Goal: Task Accomplishment & Management: Use online tool/utility

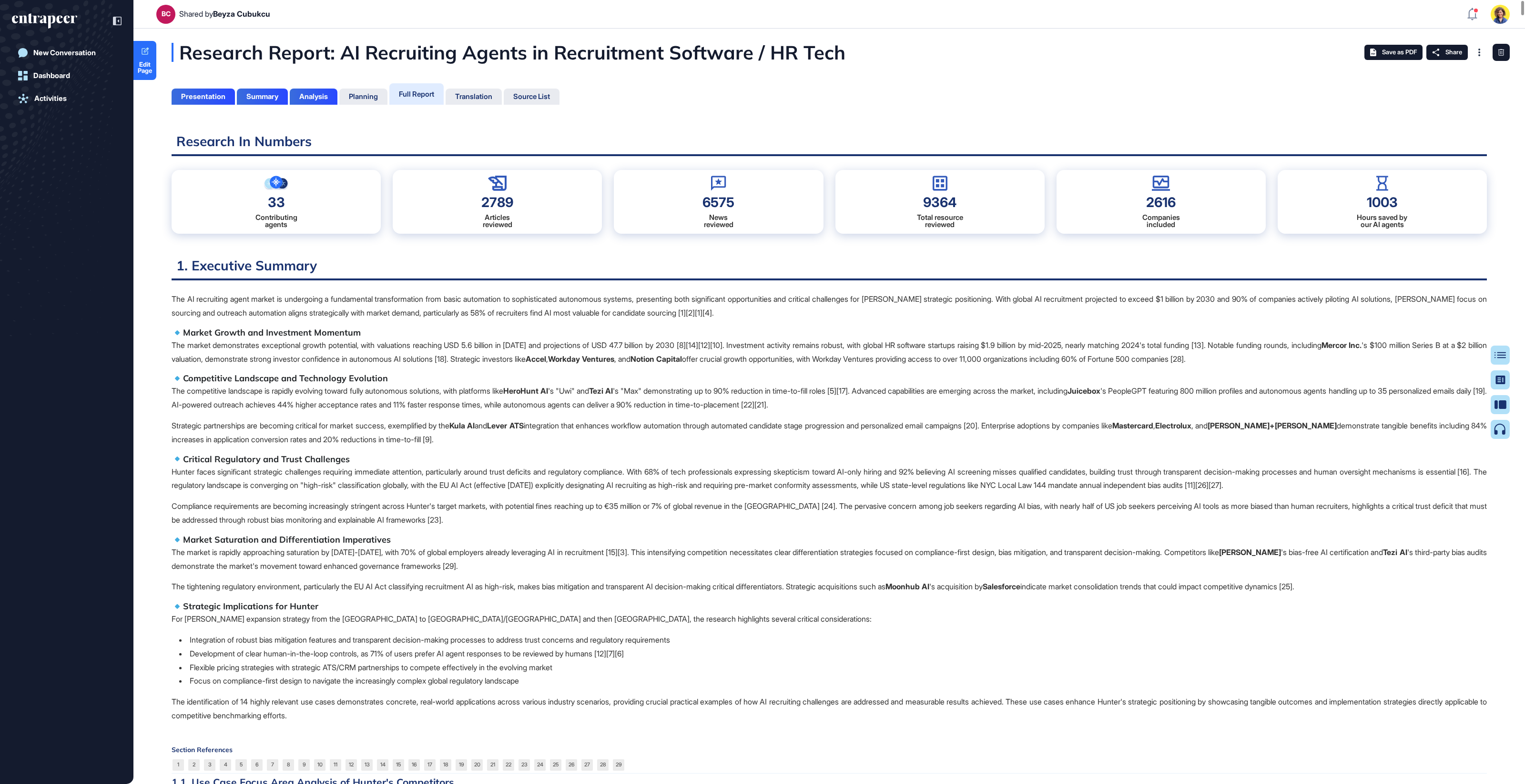
scroll to position [737, 2]
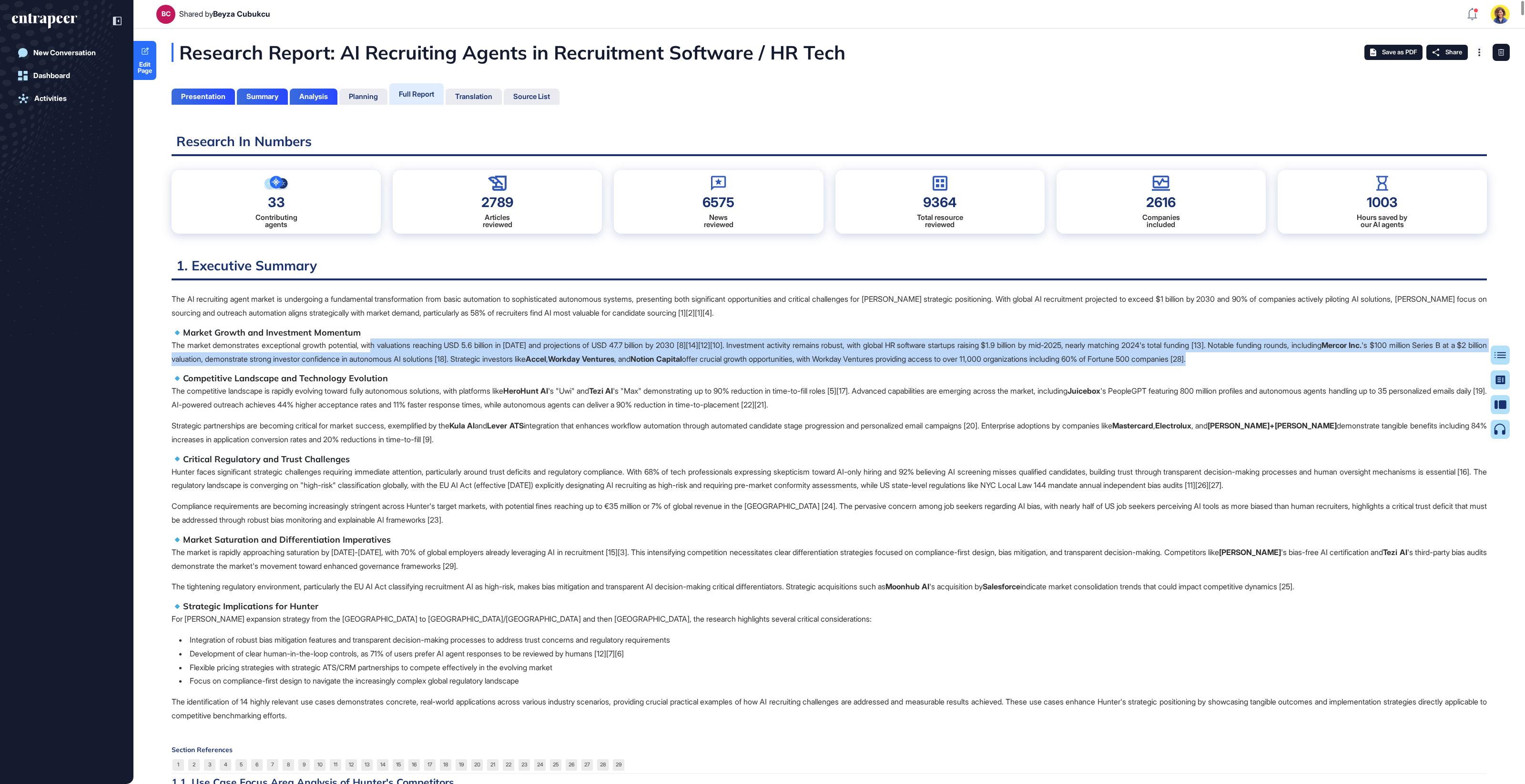
drag, startPoint x: 420, startPoint y: 356, endPoint x: 433, endPoint y: 366, distance: 16.4
click at [433, 366] on span "The AI recruiting agent market is undergoing a fundamental transformation from …" at bounding box center [828, 508] width 1315 height 431
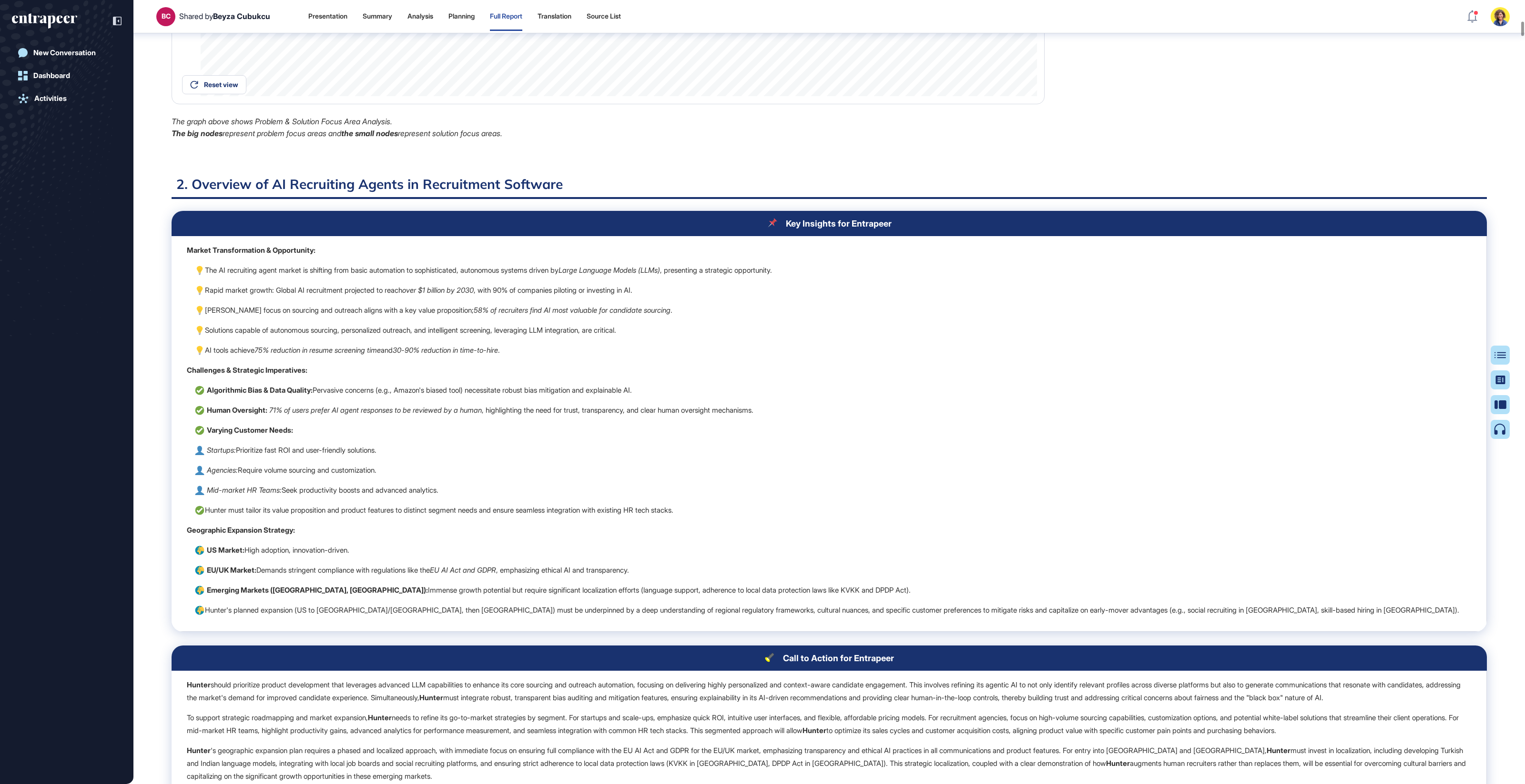
scroll to position [2169, 0]
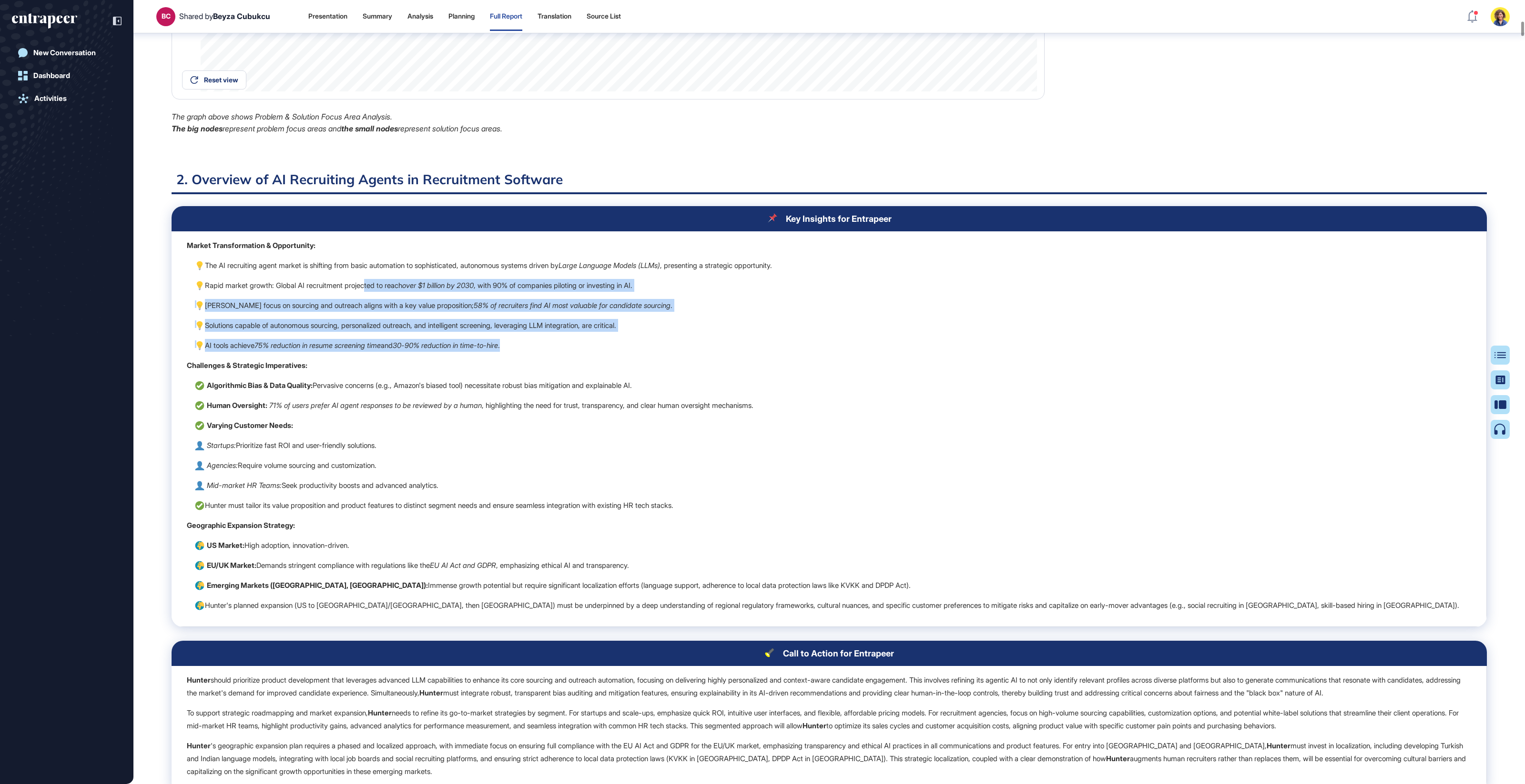
drag, startPoint x: 371, startPoint y: 287, endPoint x: 697, endPoint y: 353, distance: 332.6
click at [693, 343] on td "Market Transformation & Opportunity: The AI recruiting agent market is shifting…" at bounding box center [828, 429] width 1315 height 396
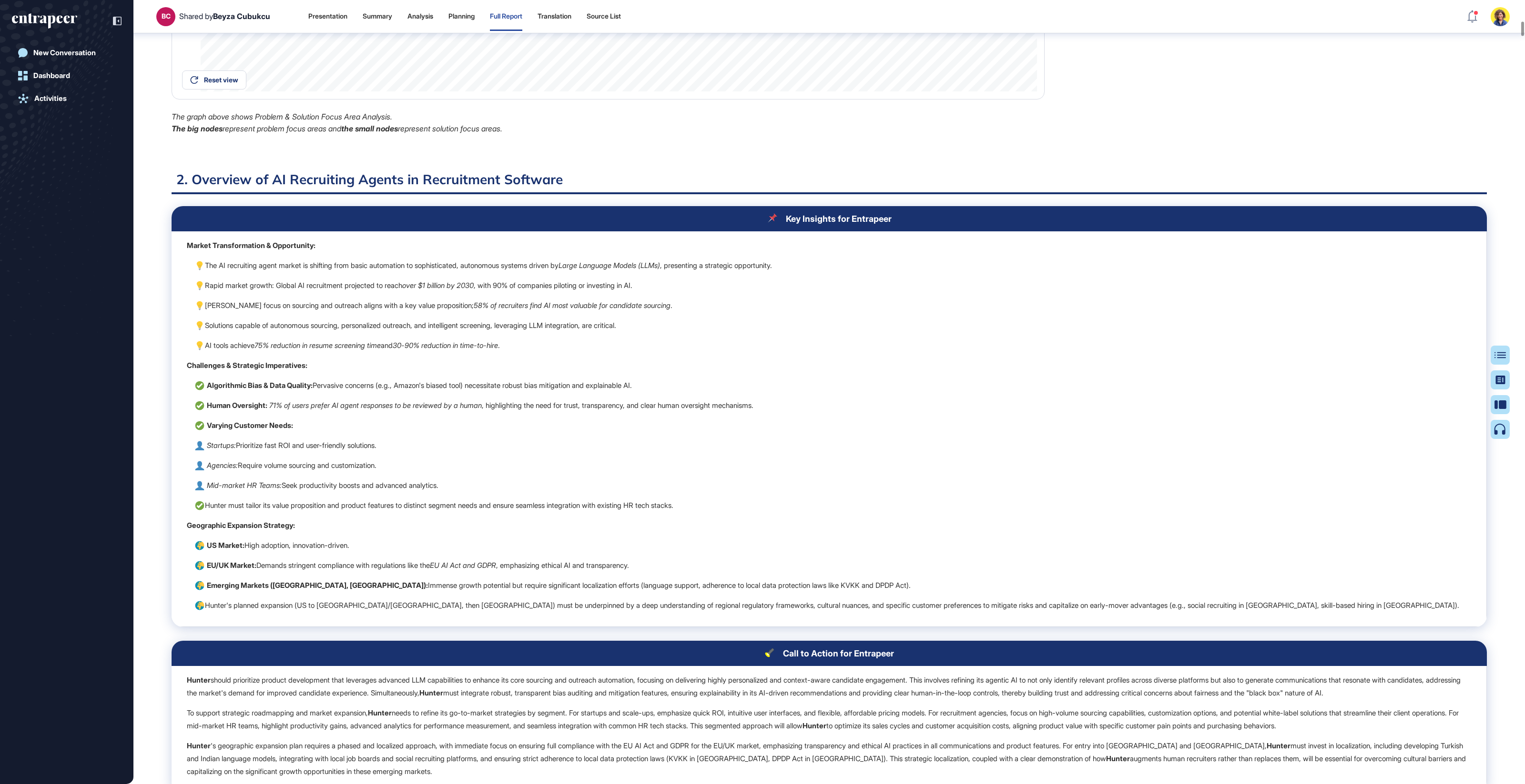
click at [697, 353] on td "Market Transformation & Opportunity: The AI recruiting agent market is shifting…" at bounding box center [828, 429] width 1315 height 396
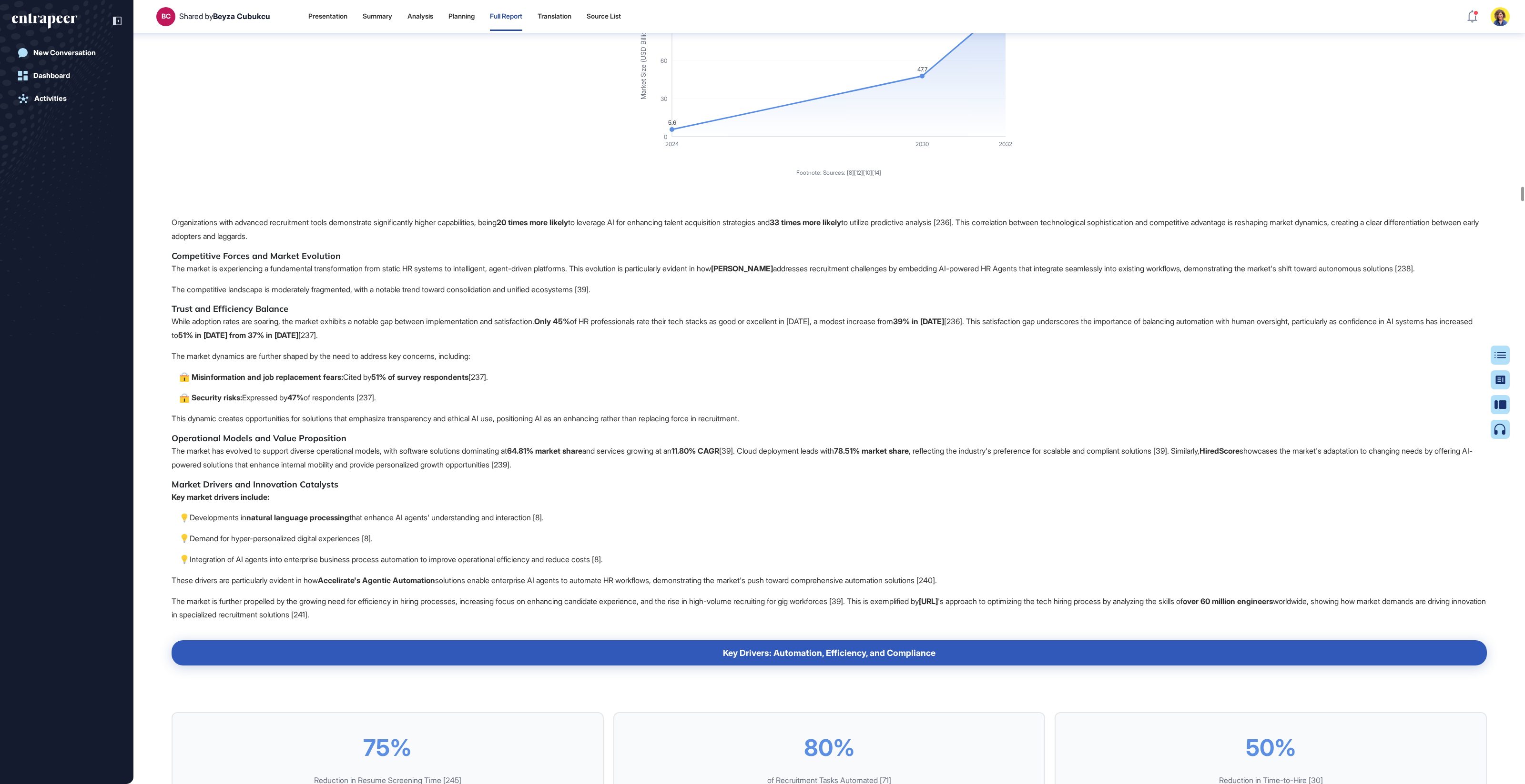
scroll to position [19485, 0]
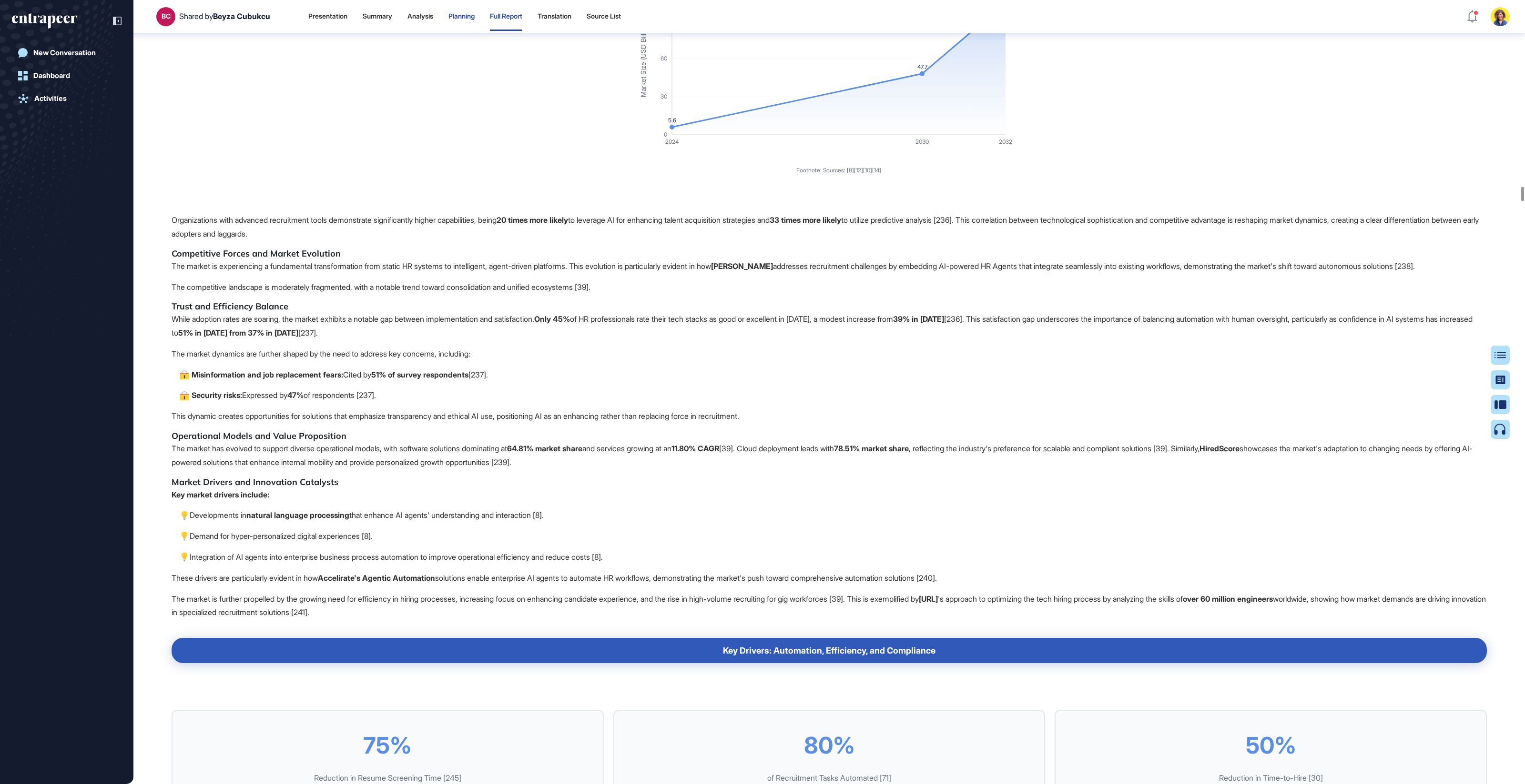
click at [468, 13] on div "Planning" at bounding box center [462, 17] width 26 height 8
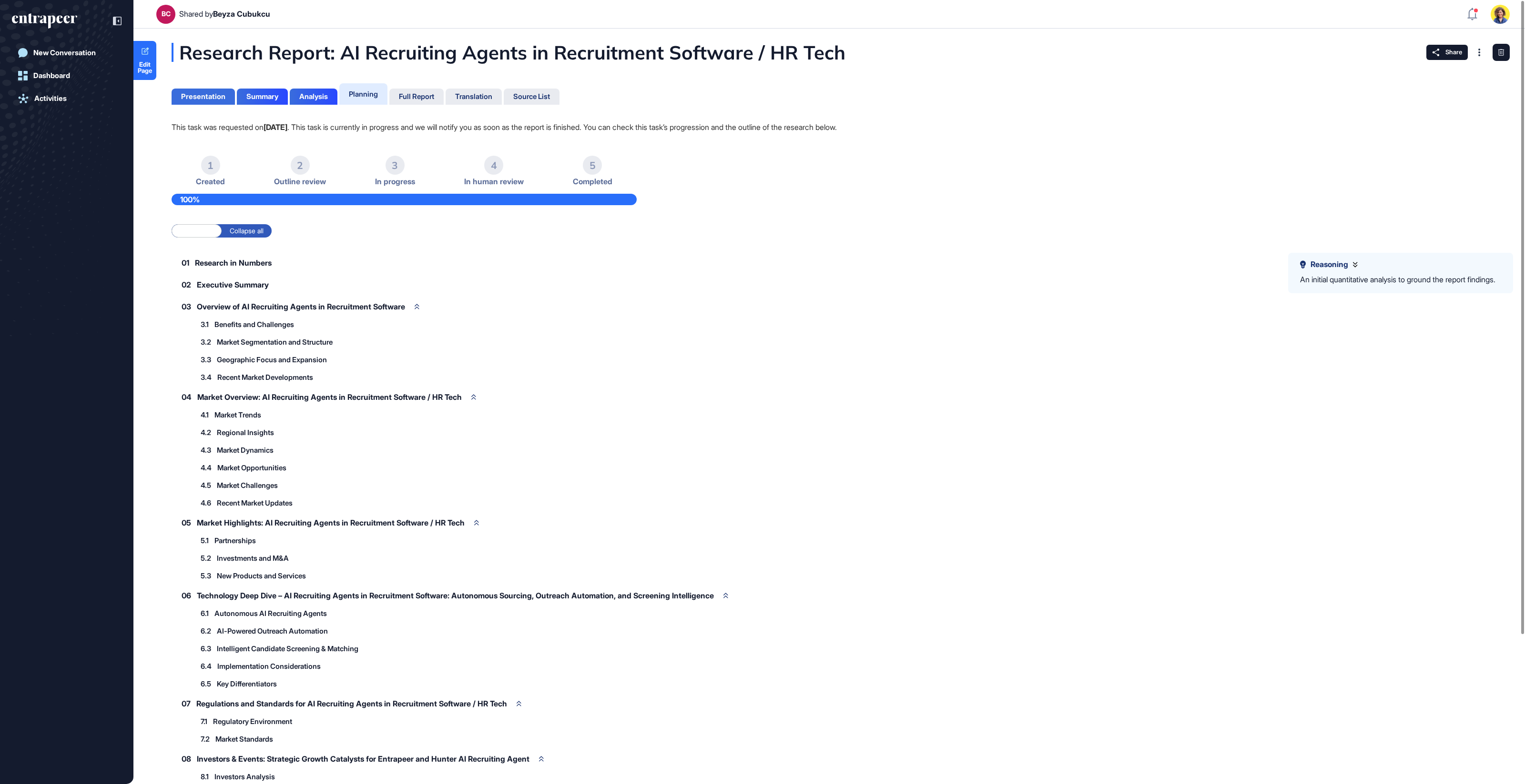
click at [209, 95] on div "Presentation" at bounding box center [204, 97] width 45 height 8
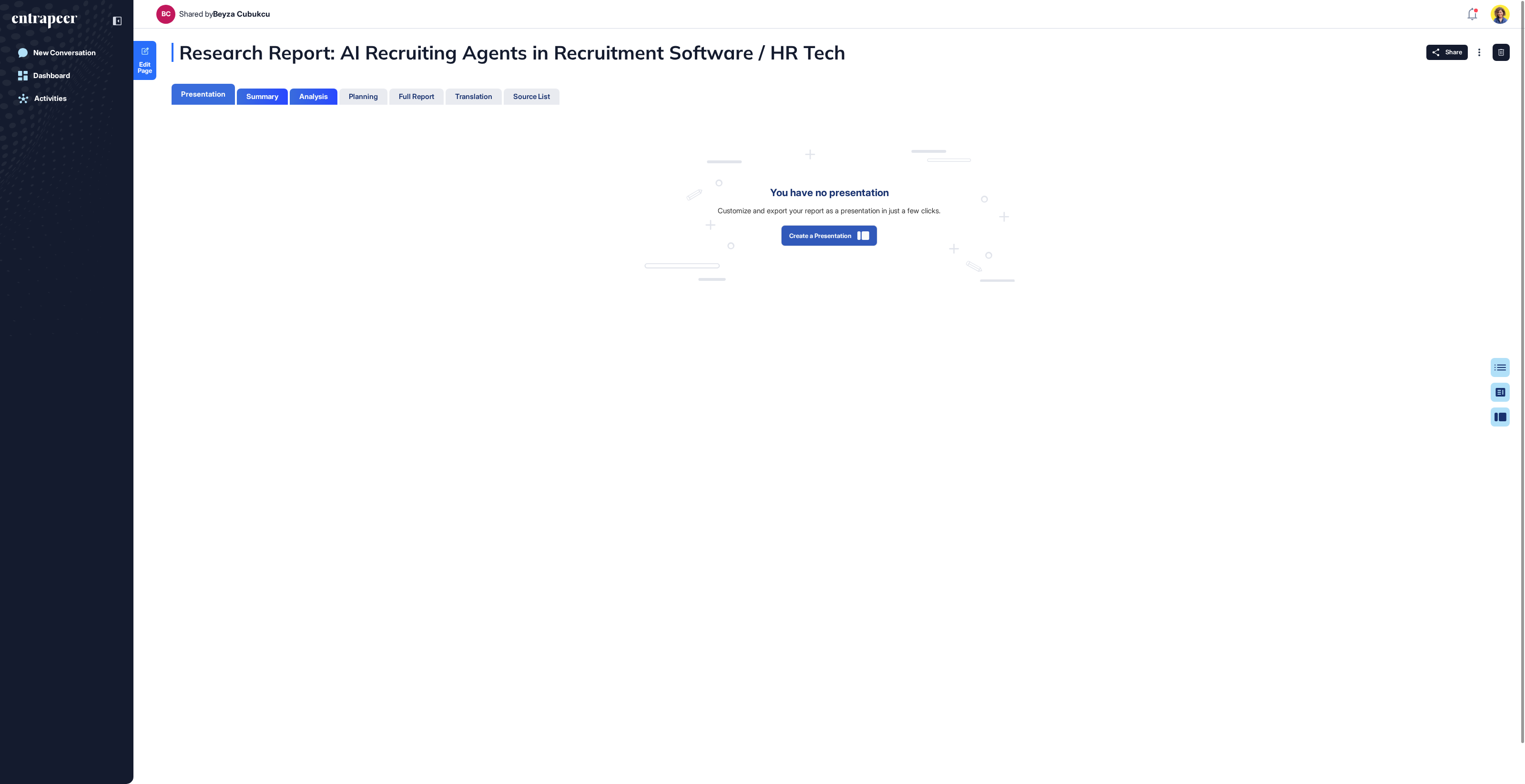
scroll to position [4, 1]
click at [257, 94] on div "Summary" at bounding box center [262, 97] width 32 height 8
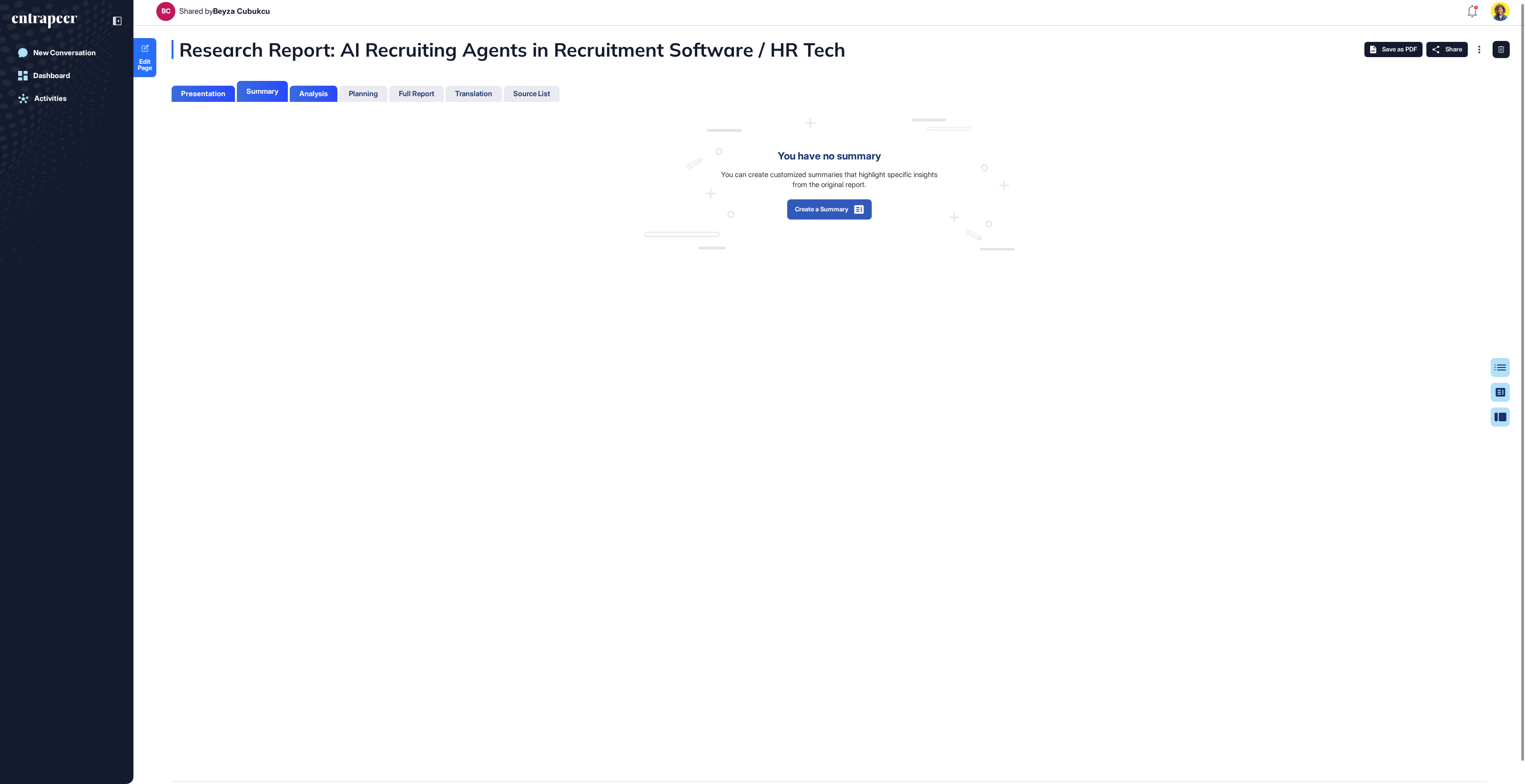
scroll to position [737, 2]
click at [851, 215] on button "Create a Summary" at bounding box center [829, 209] width 85 height 21
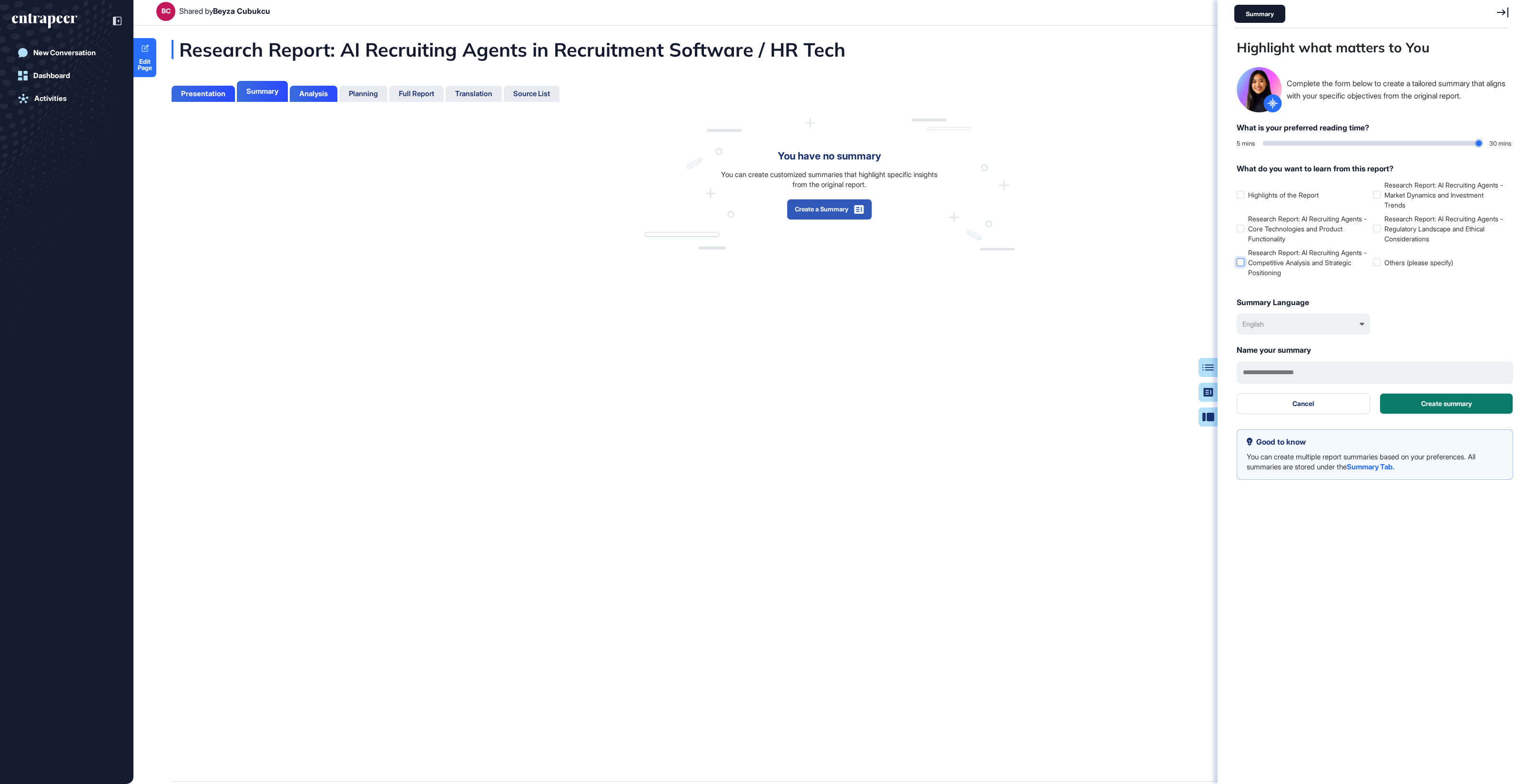
click at [1297, 259] on label "Research Report: AI Recruiting Agents - Competitive Analysis and Strategic Posi…" at bounding box center [1302, 262] width 132 height 30
click at [1461, 188] on label "Research Report: AI Recruiting Agents - Market Dynamics and Investment Trends" at bounding box center [1439, 195] width 132 height 30
click at [1278, 331] on div "English" at bounding box center [1302, 323] width 133 height 21
click at [1277, 326] on div "English English Türkçe Français 中文 Español Deutsch Italiano 日本語" at bounding box center [1302, 323] width 133 height 21
click at [1277, 326] on div "English" at bounding box center [1302, 323] width 133 height 21
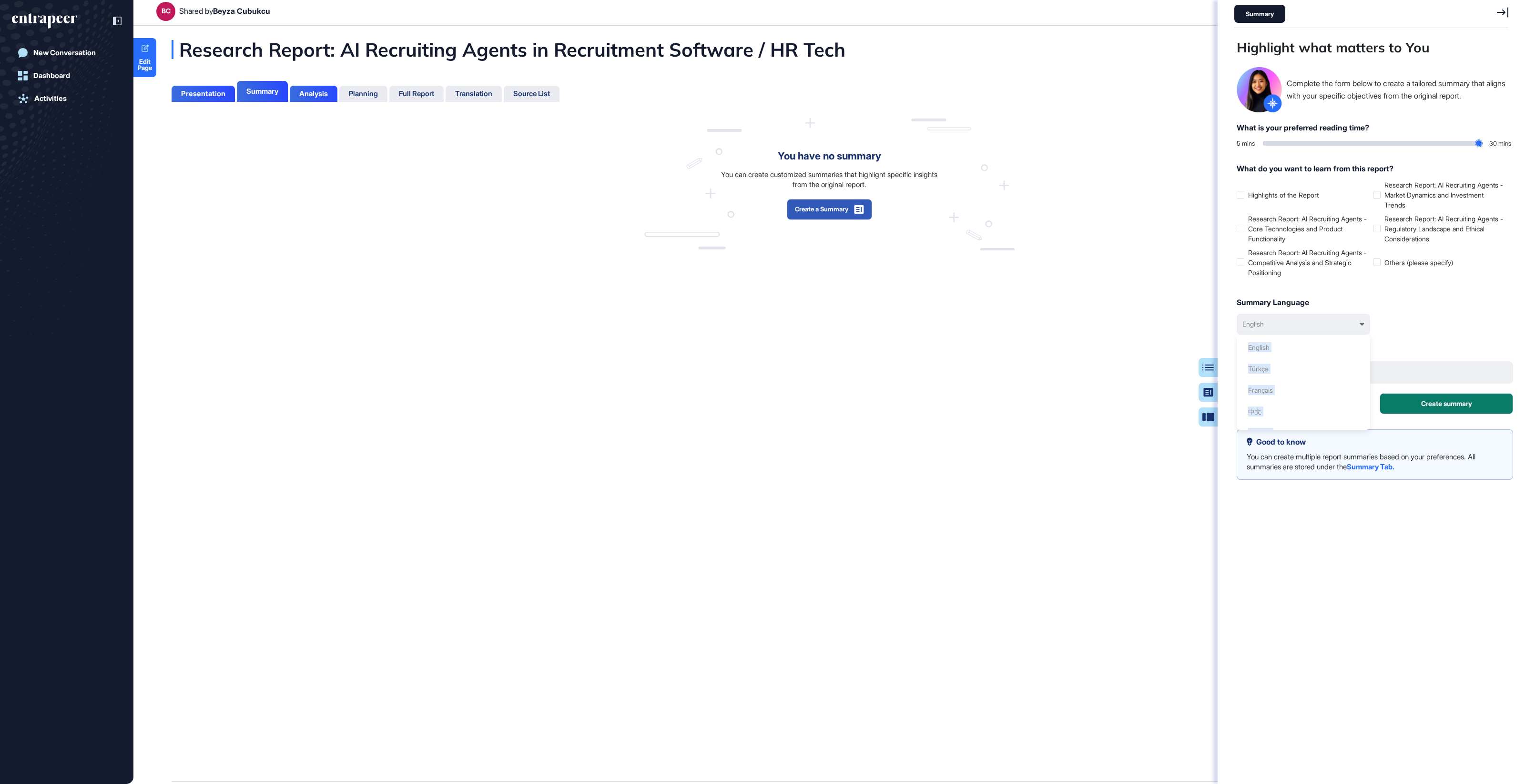
click at [1475, 318] on div "English English Türkçe Français 中文 Español Deutsch Italiano 日本語" at bounding box center [1374, 323] width 276 height 21
click at [1316, 322] on div "English" at bounding box center [1302, 323] width 133 height 21
click at [1477, 311] on div "Summary Language English English Türkçe Français 中文 Español Deutsch Italiano 日本語" at bounding box center [1374, 316] width 276 height 38
click at [1326, 371] on input "text" at bounding box center [1374, 372] width 276 height 22
drag, startPoint x: 1265, startPoint y: 143, endPoint x: 1312, endPoint y: 146, distance: 47.1
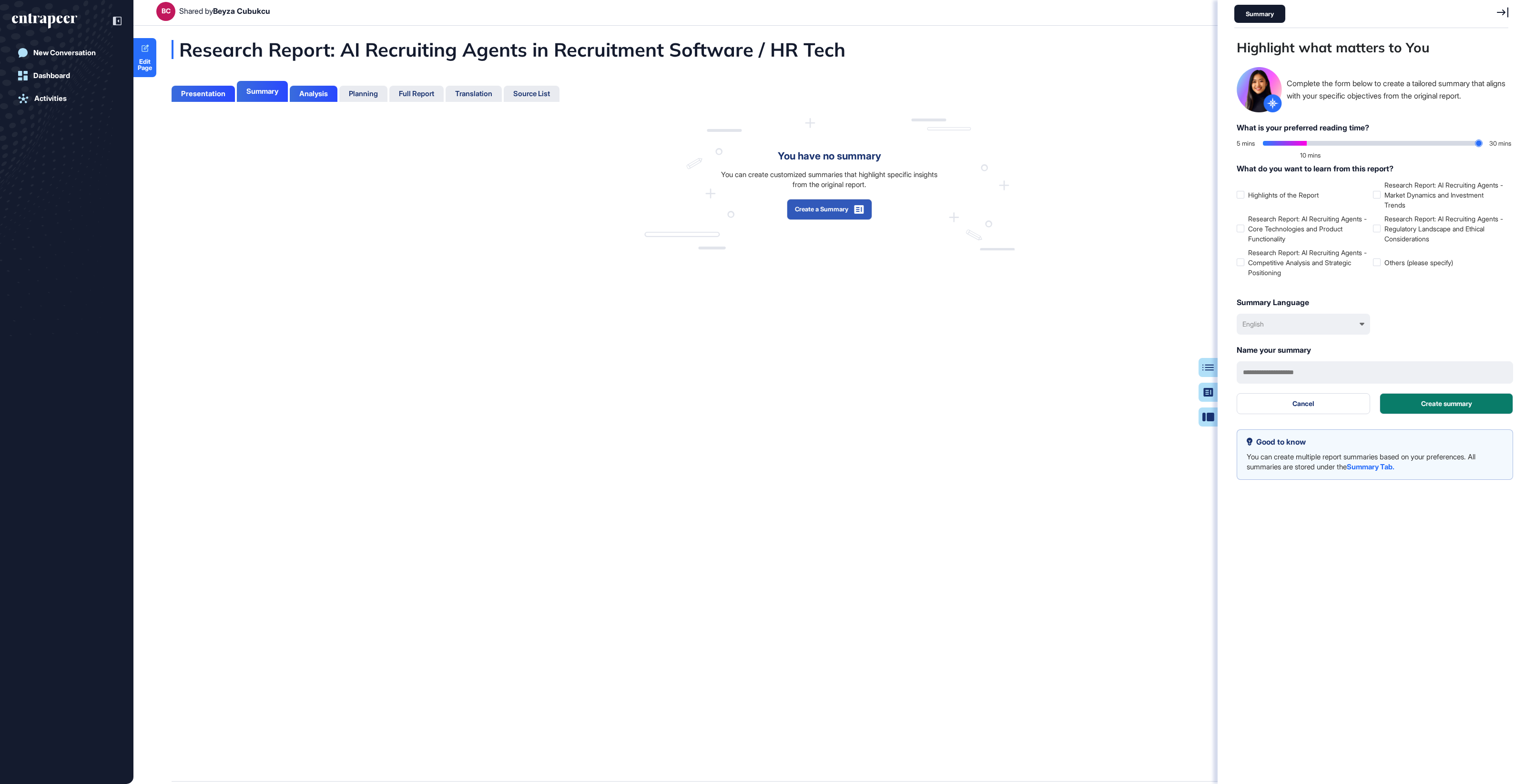
type input "**"
click at [1312, 146] on input "range" at bounding box center [1372, 143] width 219 height 5
drag, startPoint x: 1376, startPoint y: 370, endPoint x: 1388, endPoint y: 372, distance: 12.2
click at [1376, 370] on input "text" at bounding box center [1374, 372] width 276 height 22
type input "**********"
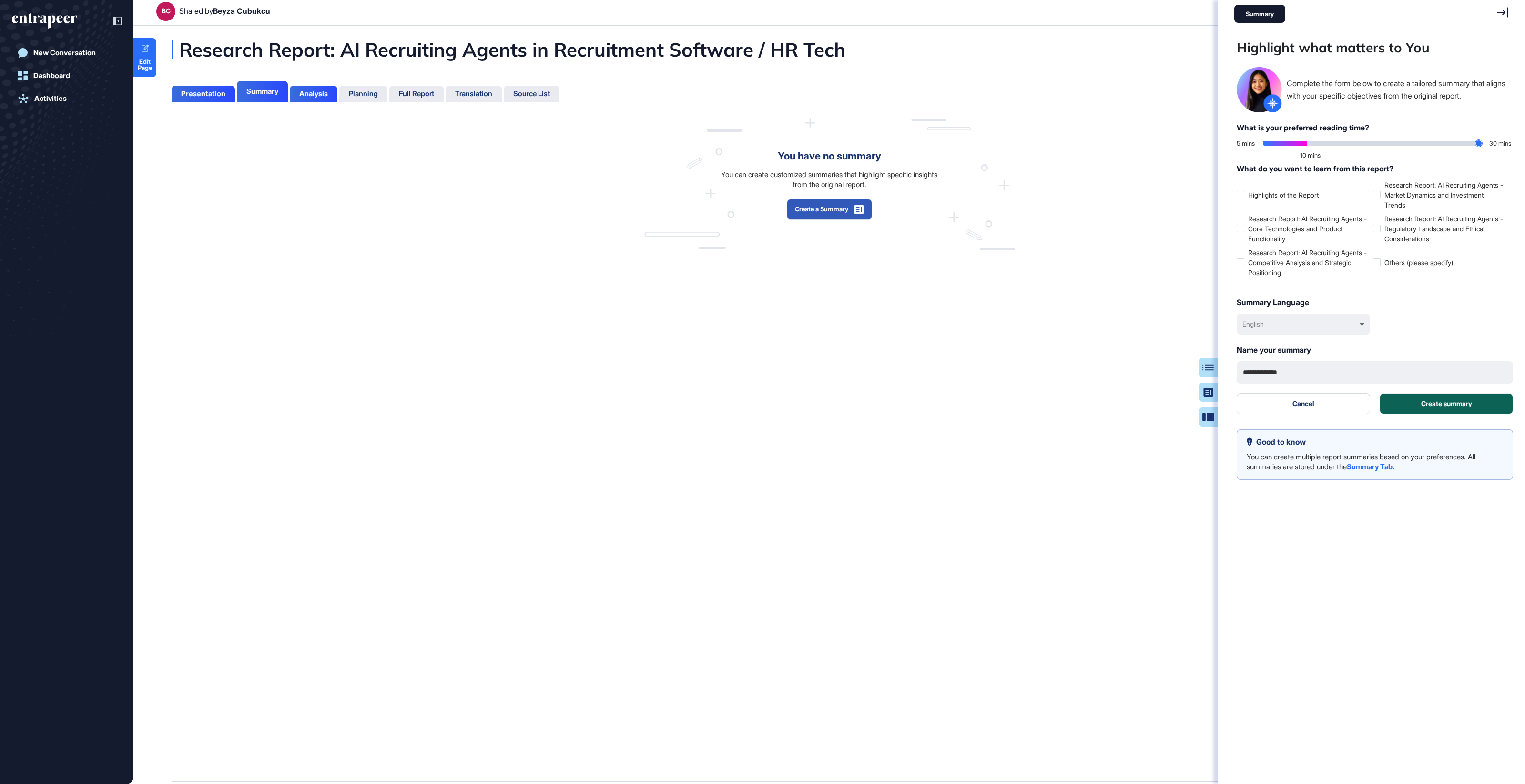
click at [1458, 406] on button "Create summary" at bounding box center [1446, 404] width 133 height 21
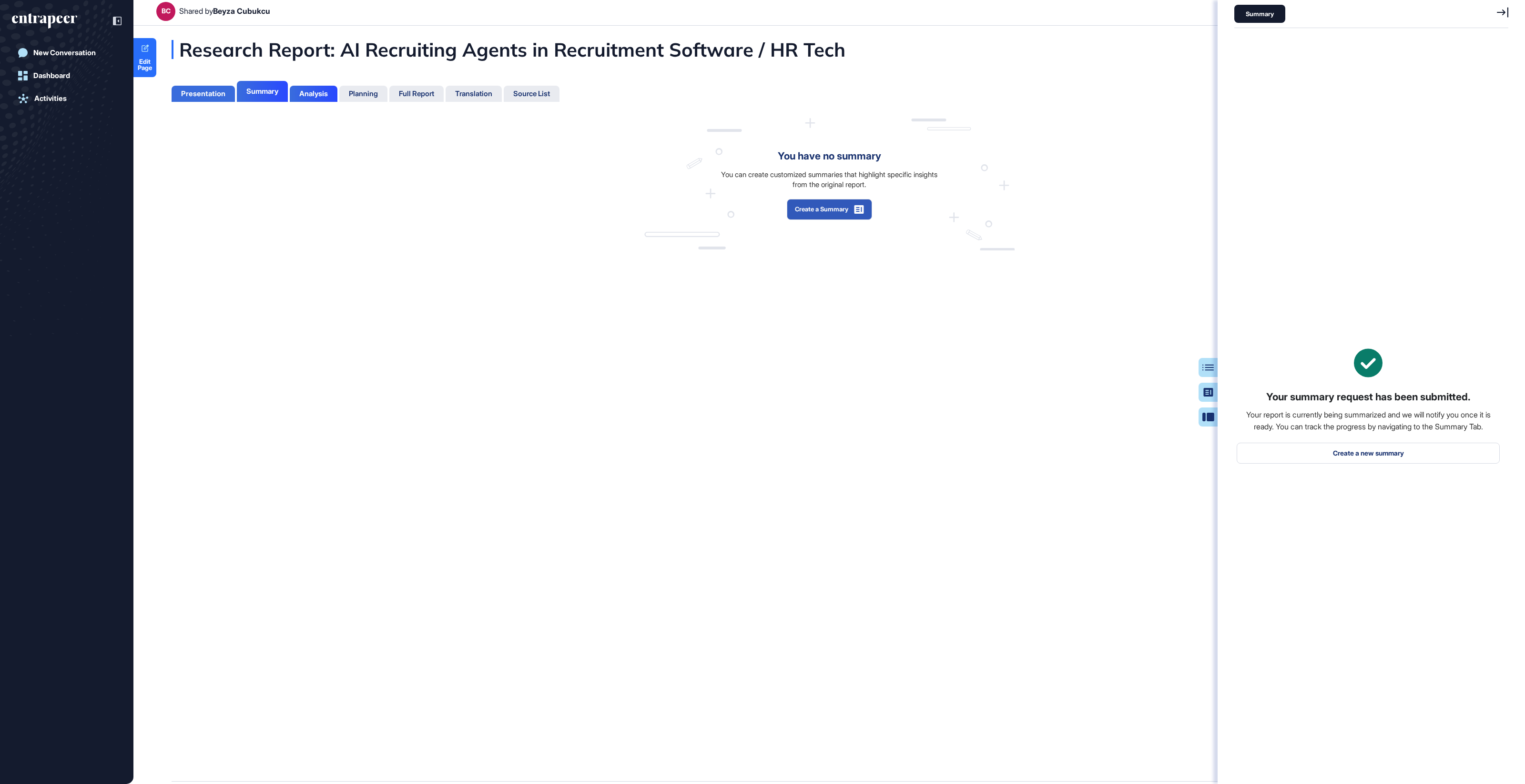
click at [214, 91] on div "Presentation" at bounding box center [204, 93] width 45 height 8
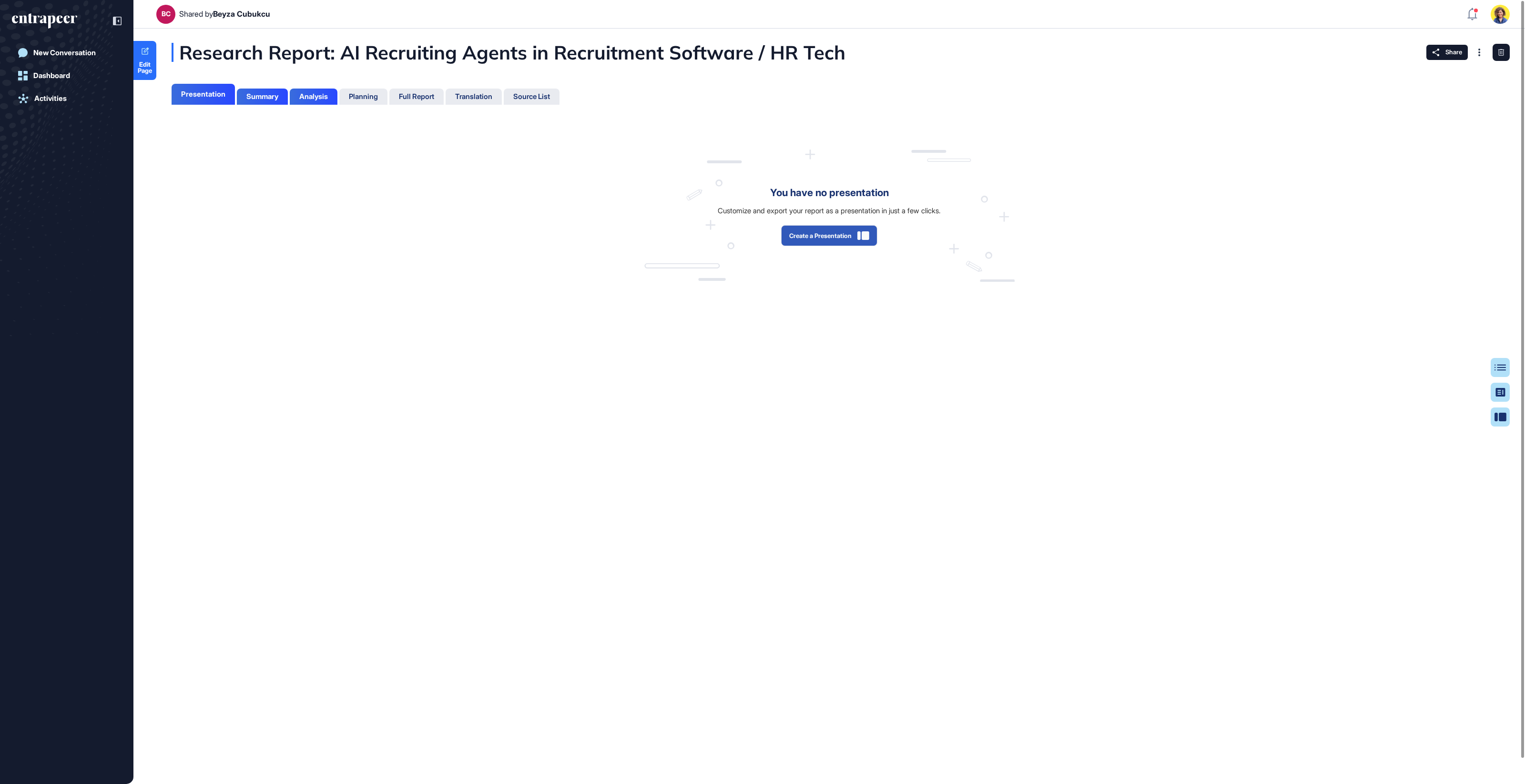
scroll to position [4, 1]
click at [813, 241] on button "Create a Presentation" at bounding box center [829, 235] width 96 height 21
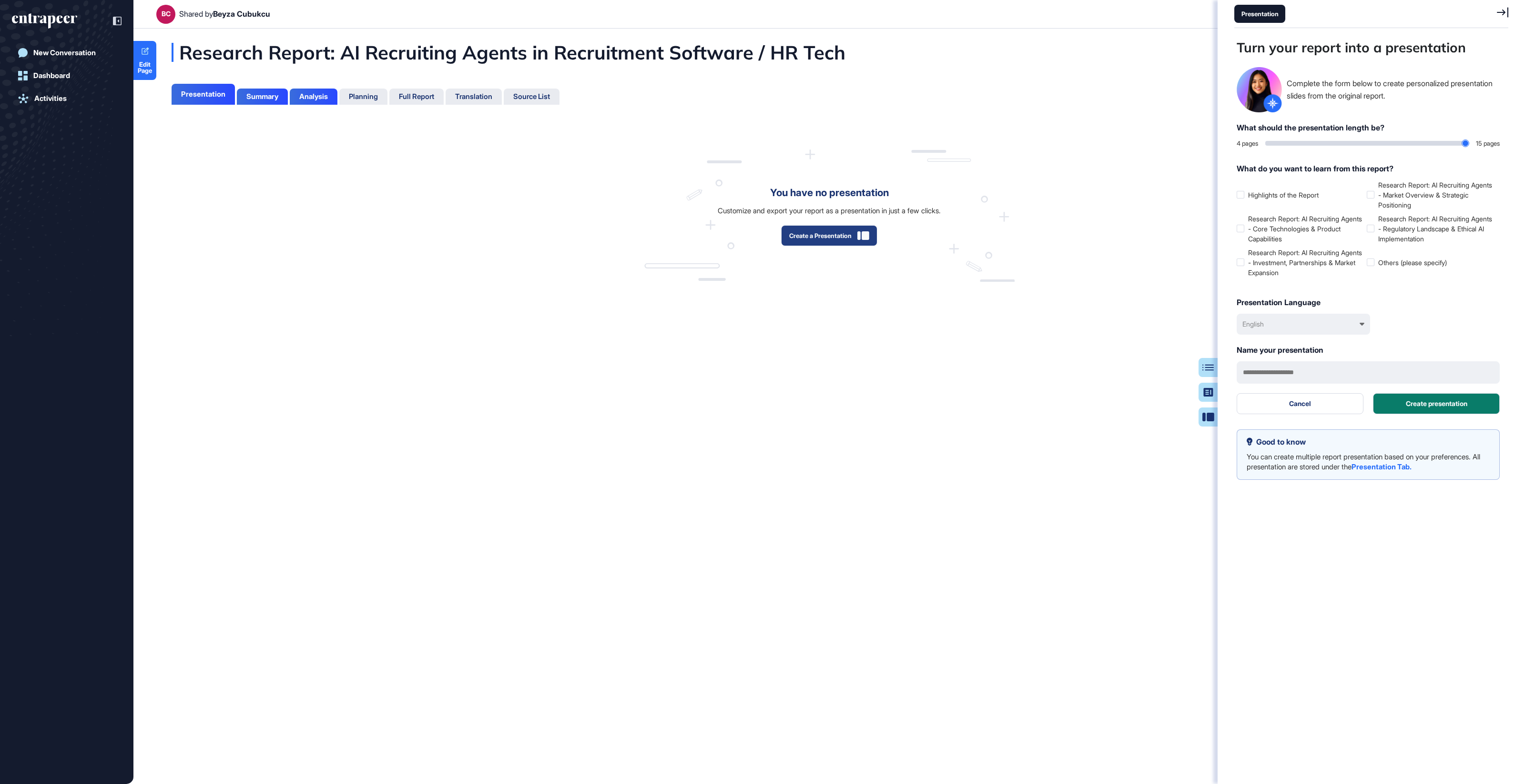
scroll to position [0, 0]
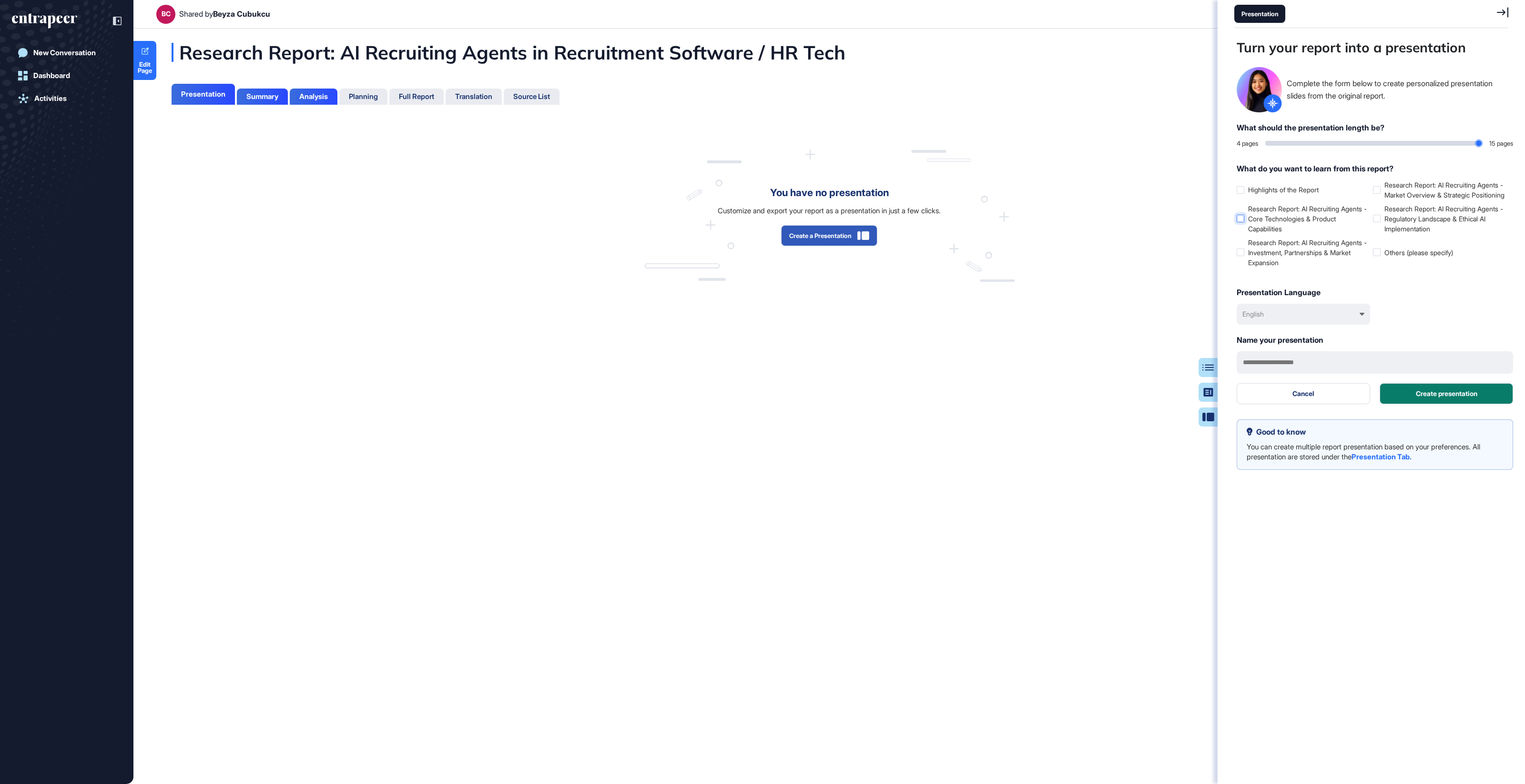
click at [1299, 228] on label "Research Report: AI Recruiting Agents - Core Technologies & Product Capabilities" at bounding box center [1302, 218] width 132 height 30
click at [1297, 265] on label "Research Report: AI Recruiting Agents - Investment, Partnerships & Market Expan…" at bounding box center [1302, 252] width 132 height 30
click at [1425, 193] on label "Research Report: AI Recruiting Agents - Market Overview & Strategic Positioning" at bounding box center [1439, 190] width 132 height 20
click at [1454, 231] on label "Research Report: AI Recruiting Agents - Regulatory Landscape & Ethical AI Imple…" at bounding box center [1439, 218] width 132 height 30
click at [1453, 231] on label "Research Report: AI Recruiting Agents - Regulatory Landscape & Ethical AI Imple…" at bounding box center [1439, 218] width 132 height 30
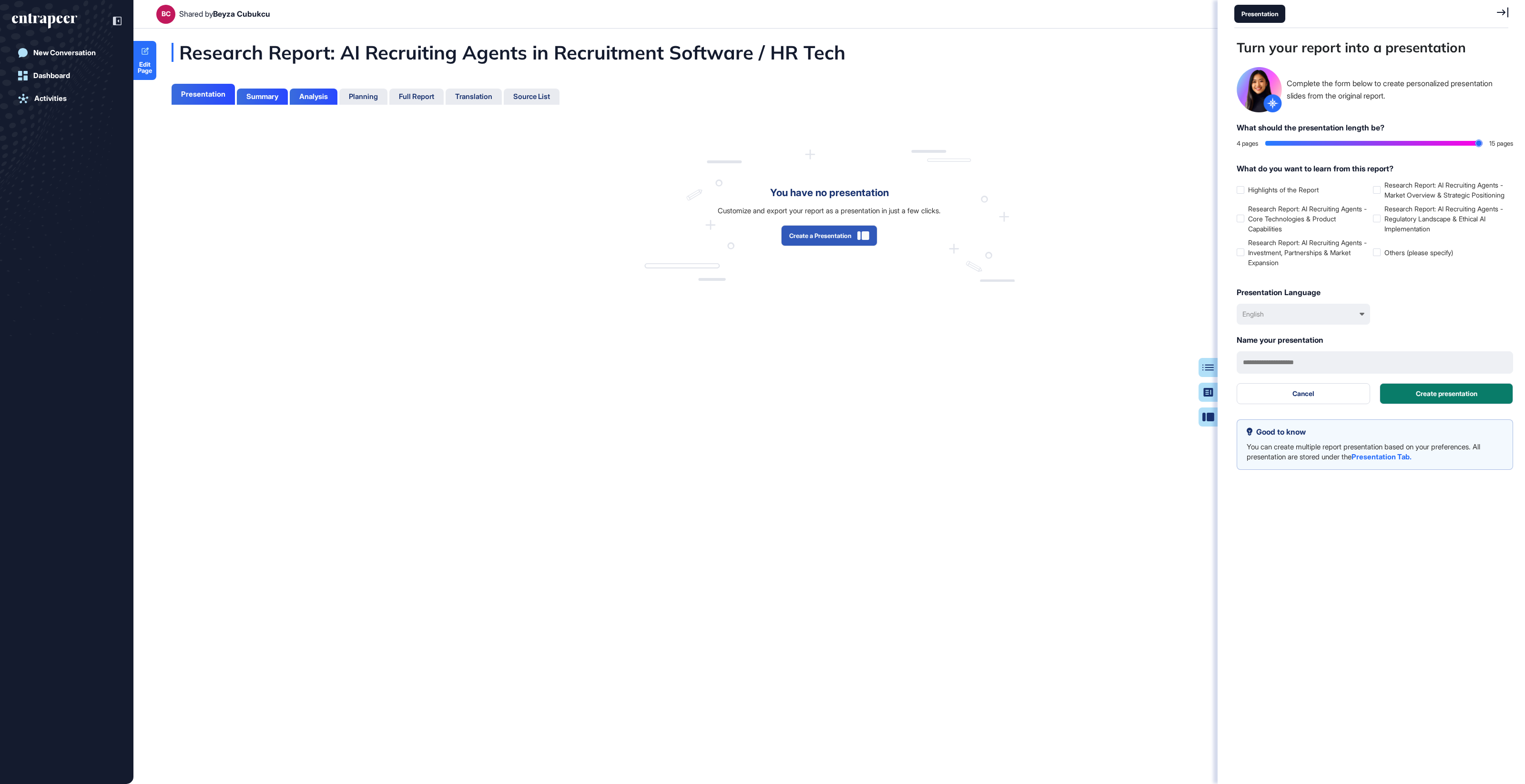
drag, startPoint x: 1270, startPoint y: 144, endPoint x: 1506, endPoint y: 144, distance: 236.0
type input "**"
click at [1482, 144] on input "range" at bounding box center [1374, 143] width 217 height 5
click at [1312, 374] on input "text" at bounding box center [1374, 362] width 276 height 22
type input "*********"
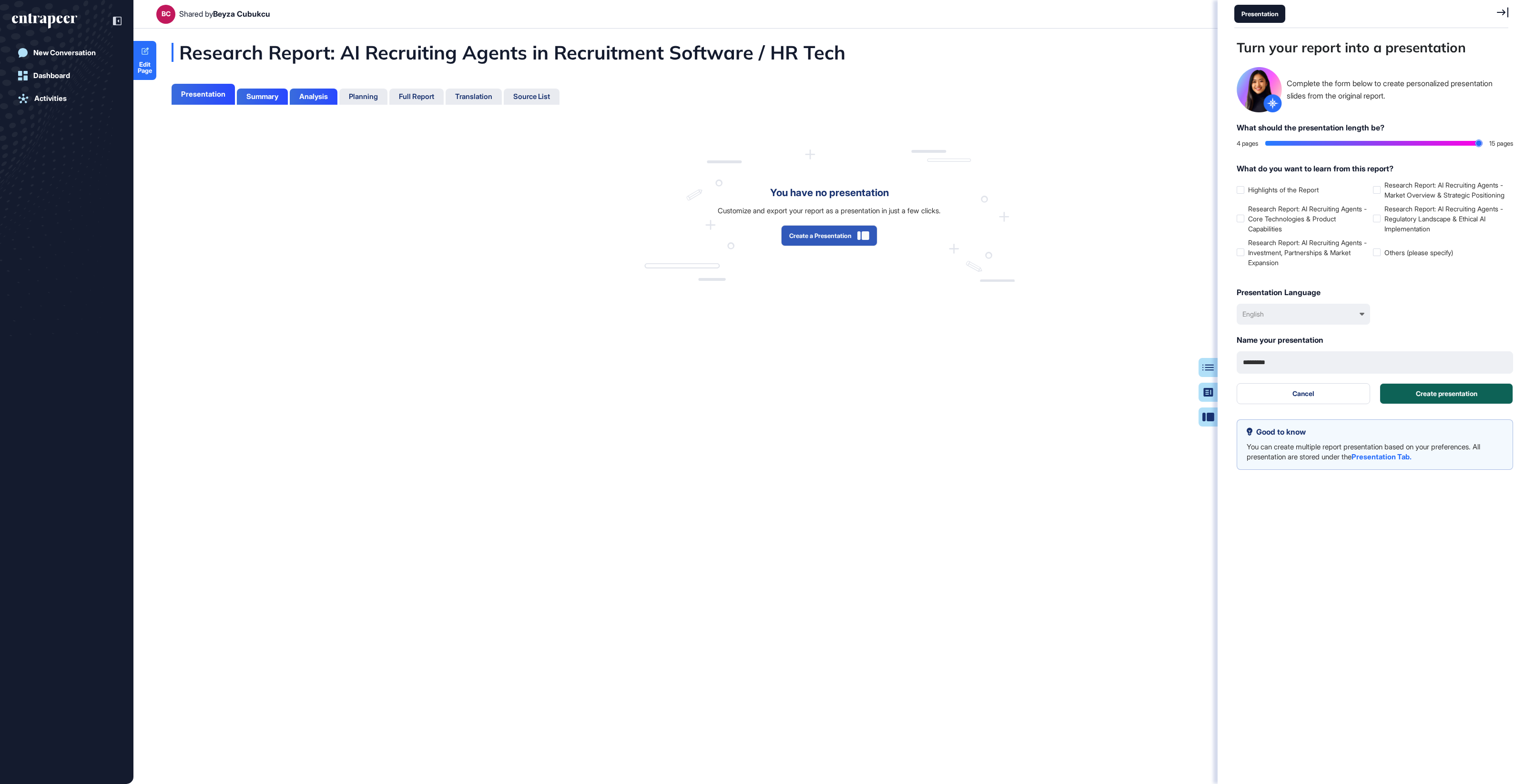
click at [1436, 404] on button "Create presentation" at bounding box center [1446, 394] width 133 height 21
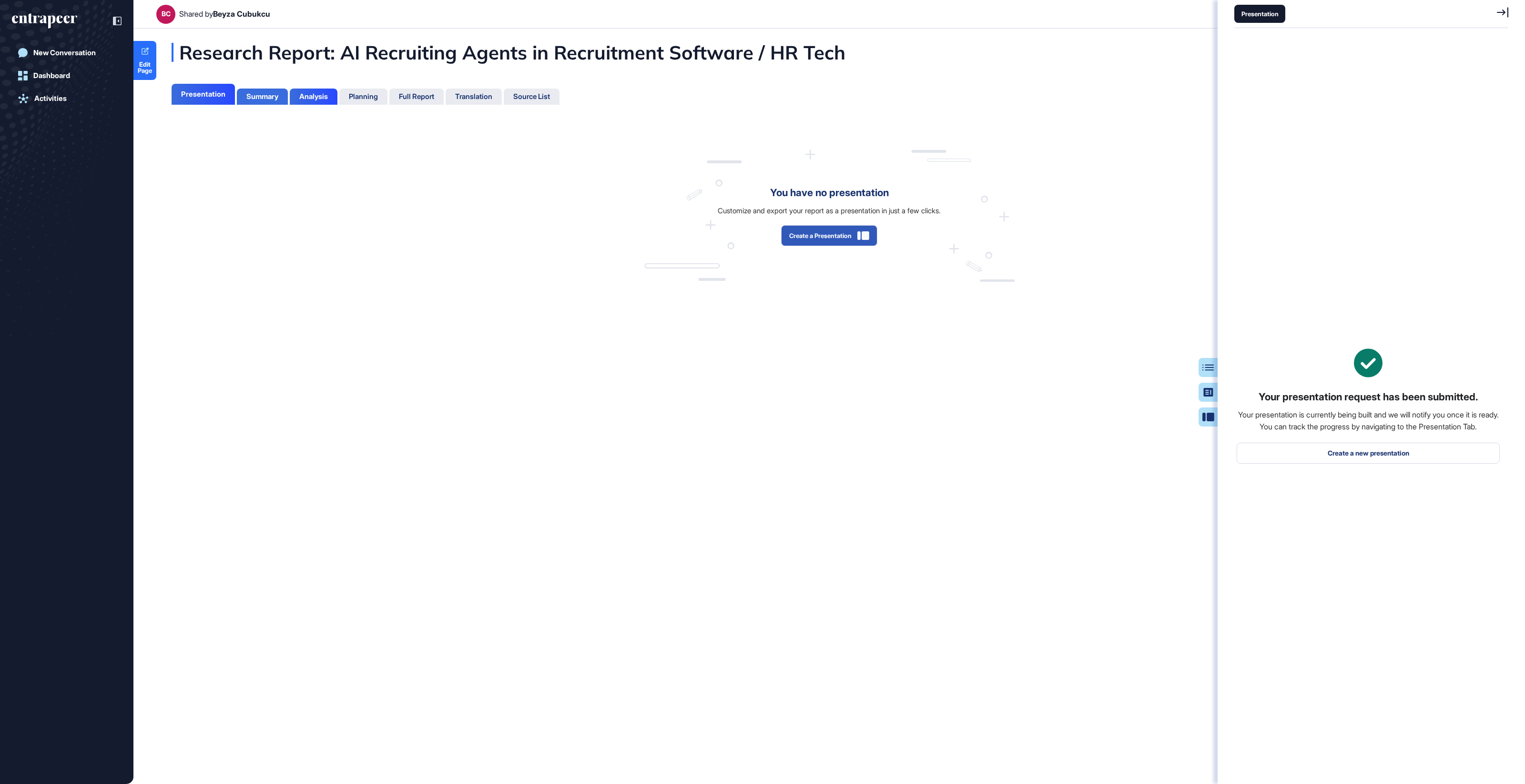
click at [270, 95] on div "Summary" at bounding box center [262, 97] width 32 height 8
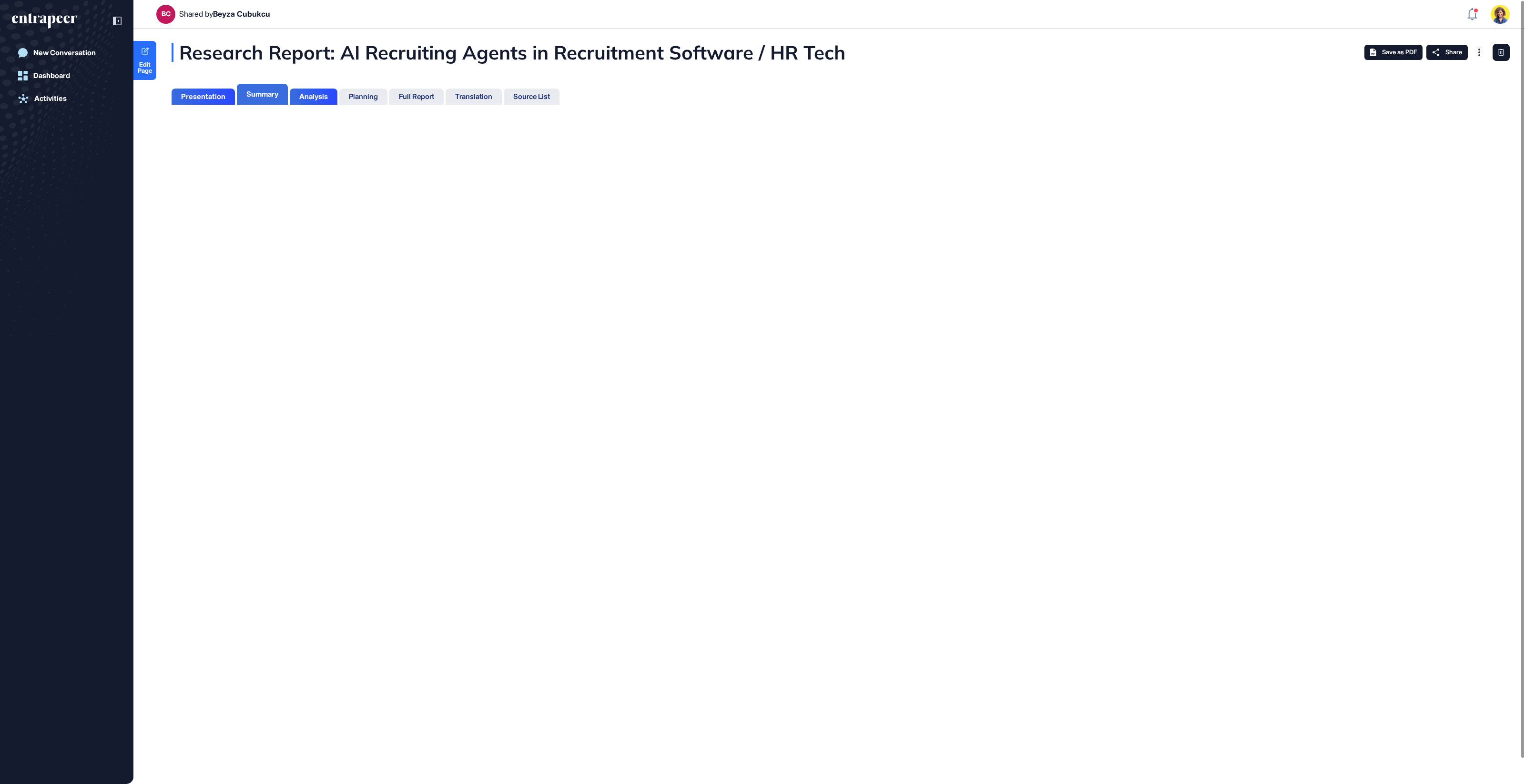
scroll to position [4, 1]
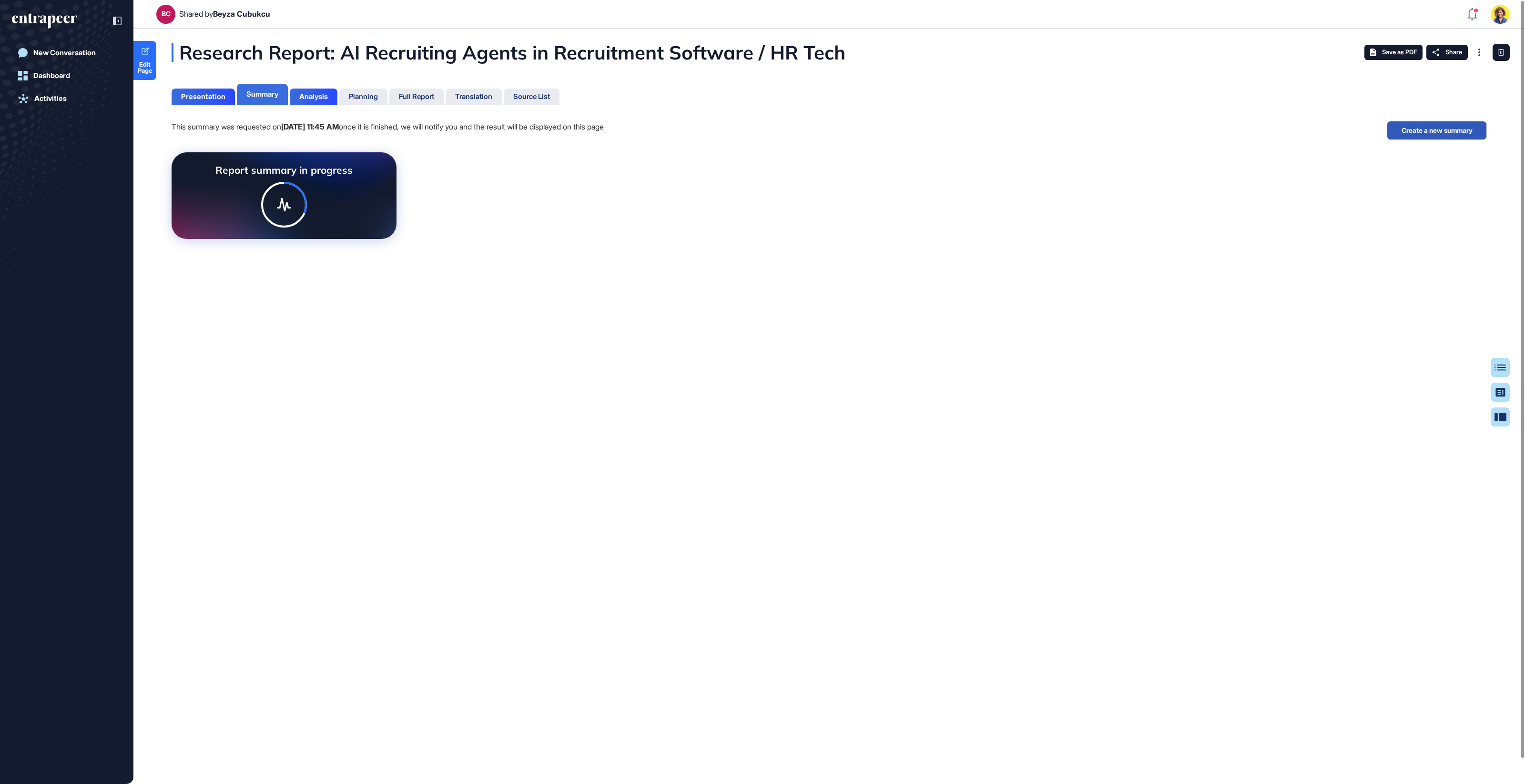
scroll to position [4, 1]
click at [201, 95] on div "Presentation" at bounding box center [204, 97] width 45 height 8
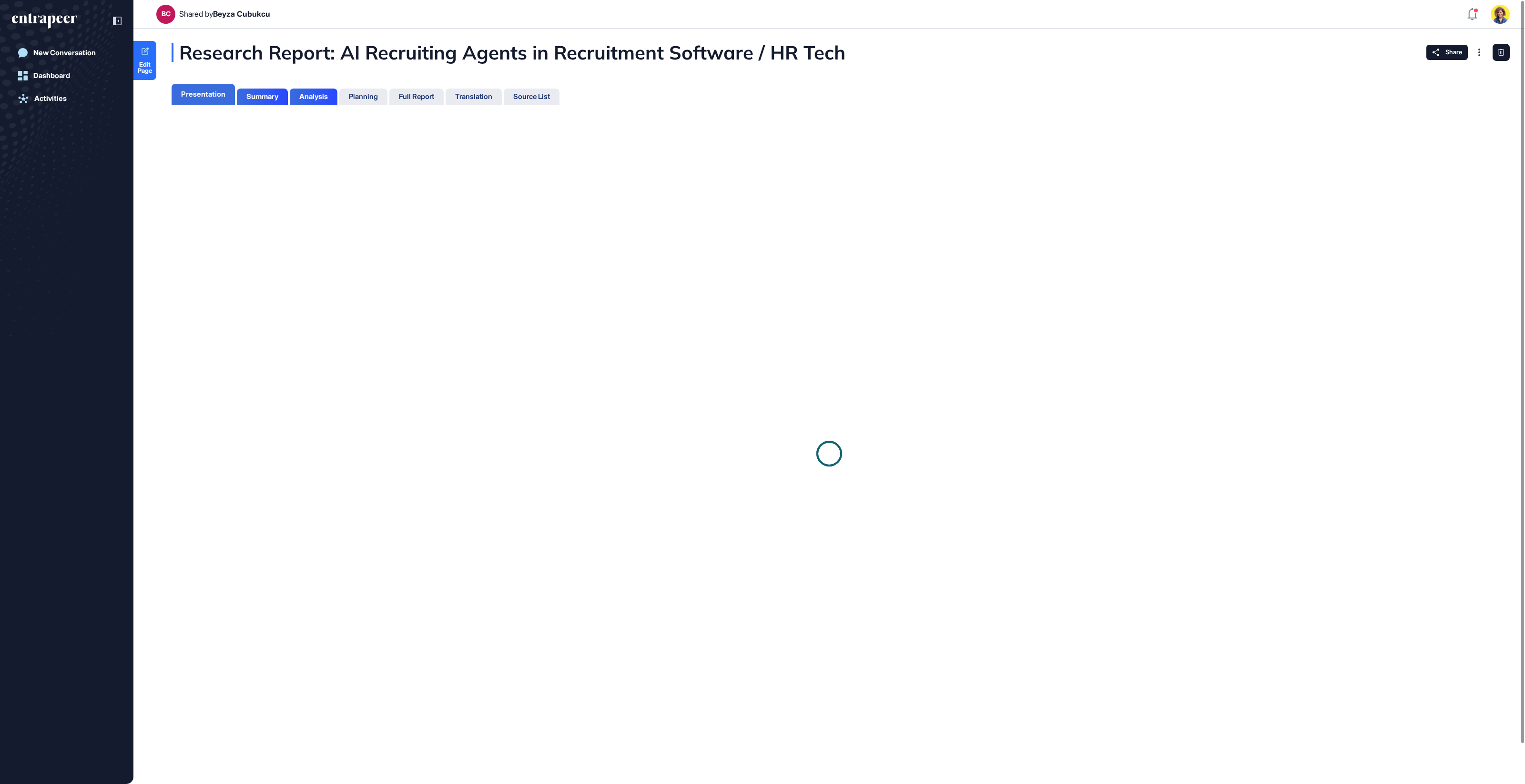
scroll to position [4, 1]
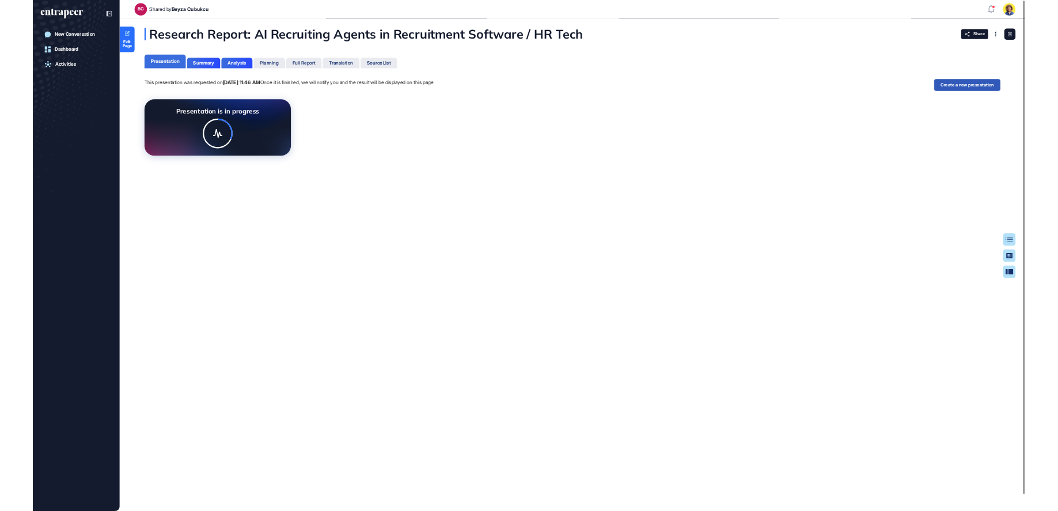
scroll to position [5, 1]
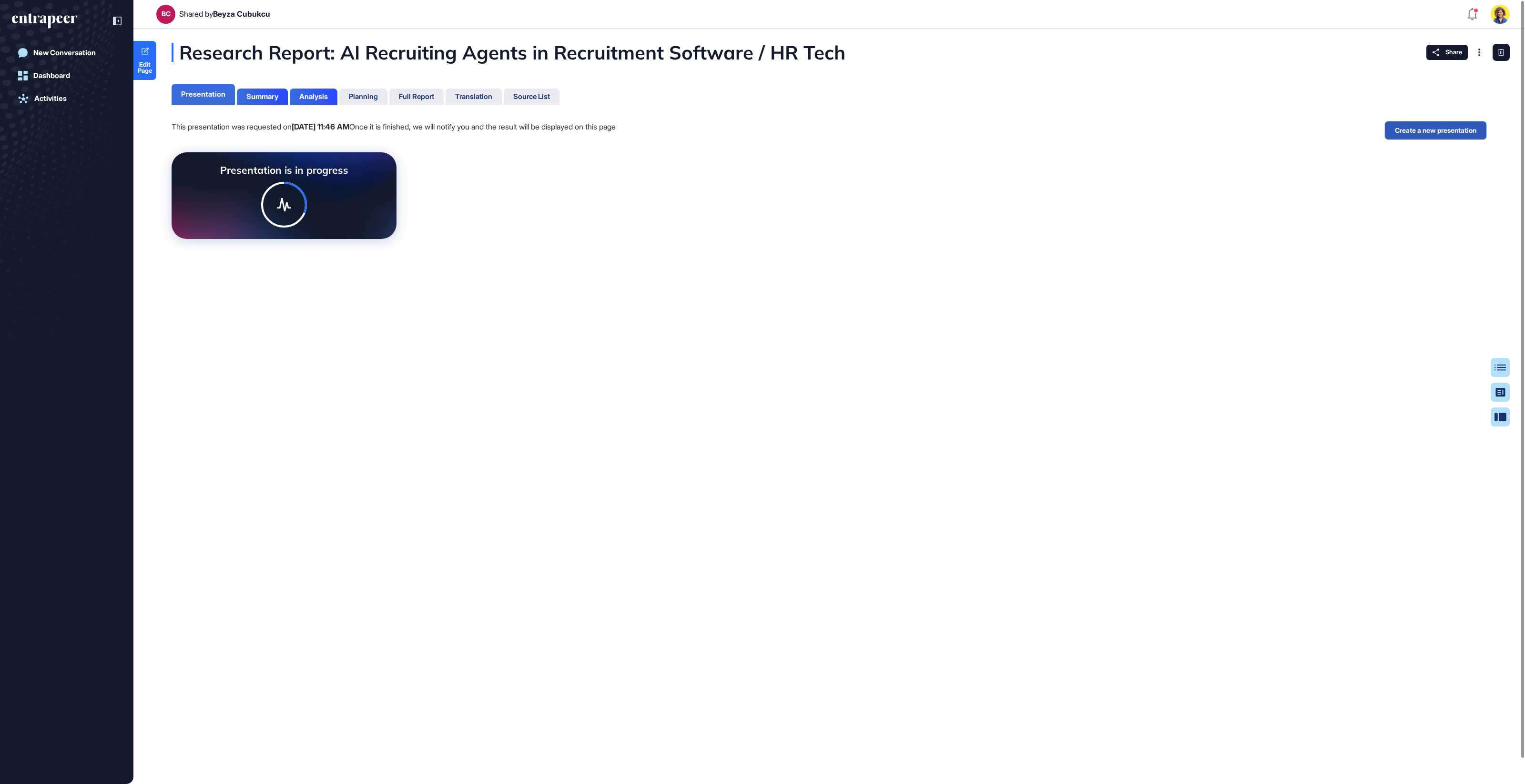
click at [202, 95] on div "Presentation" at bounding box center [204, 94] width 45 height 8
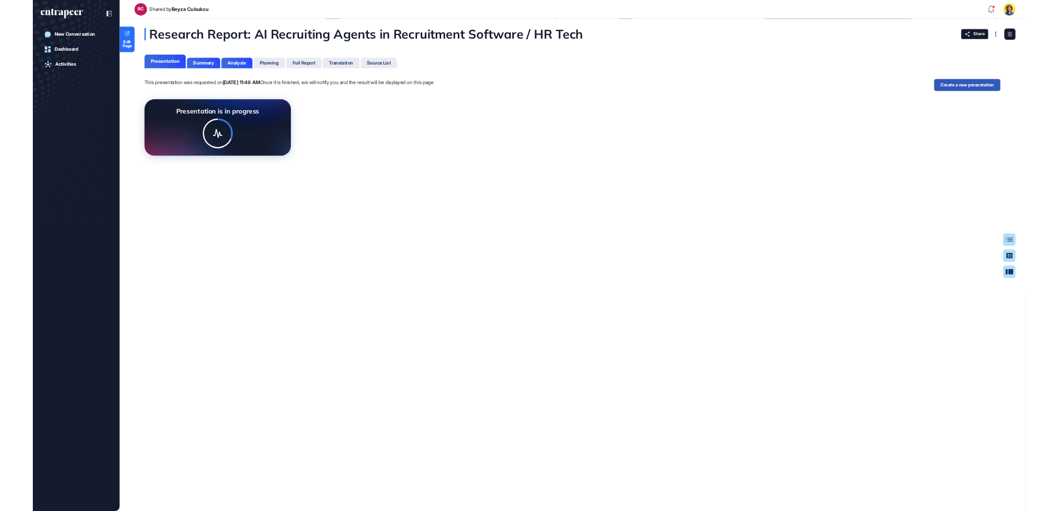
scroll to position [453, 3]
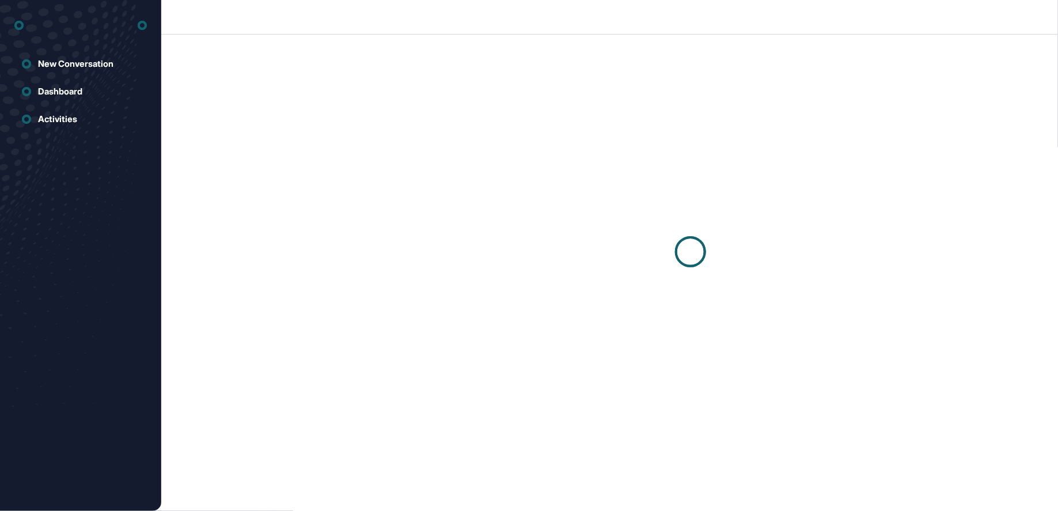
scroll to position [1, 1]
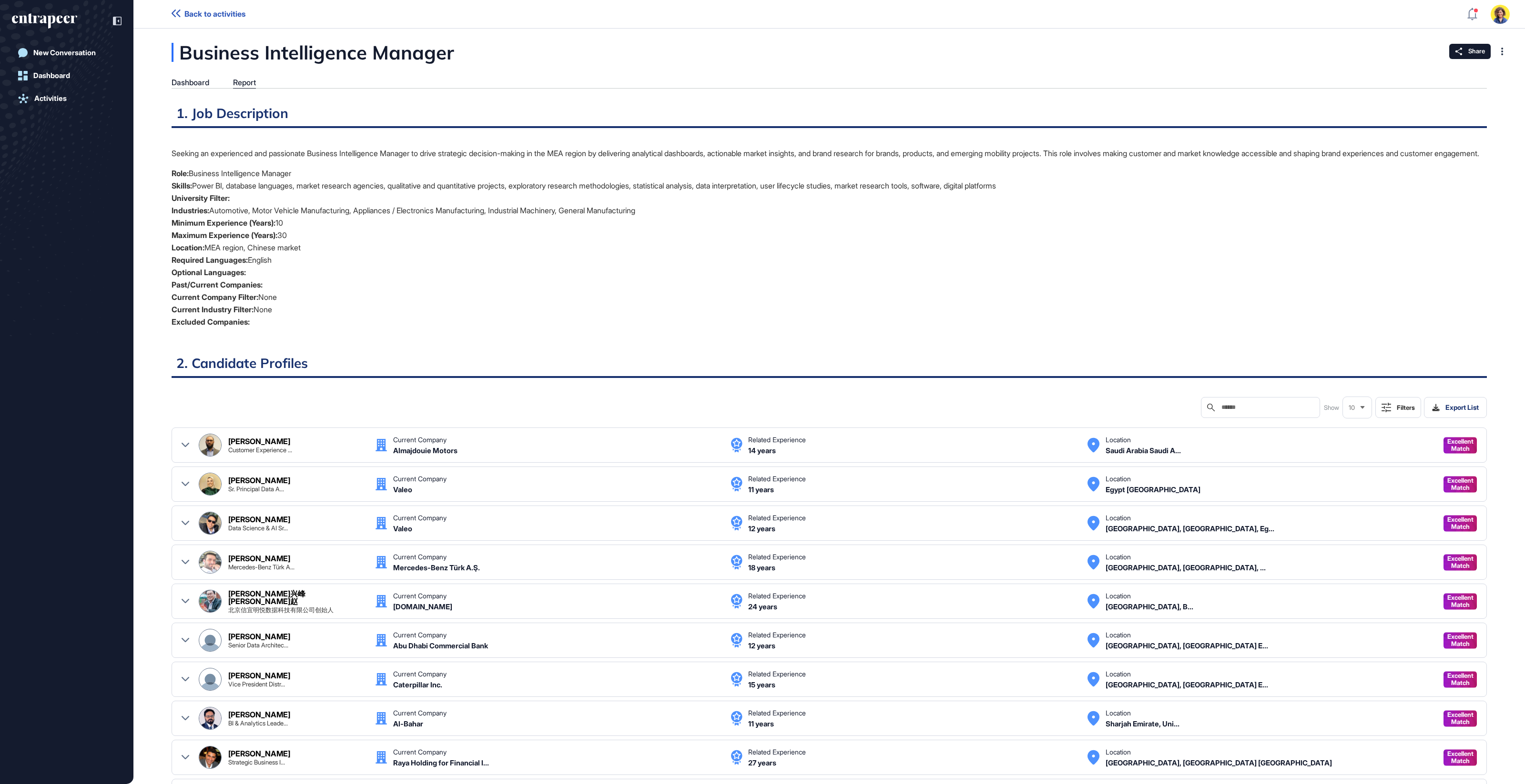
scroll to position [737, 2]
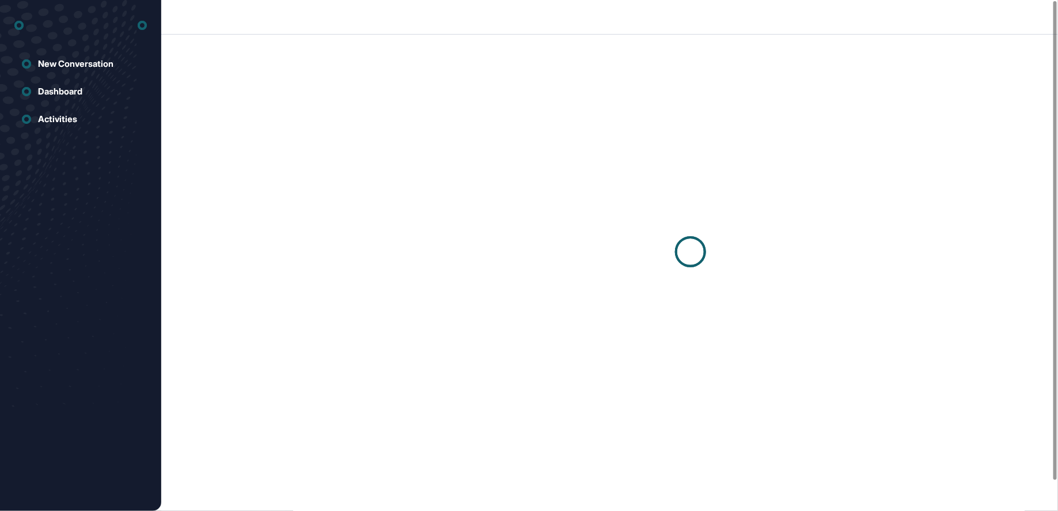
scroll to position [1, 1]
